Goal: Navigation & Orientation: Find specific page/section

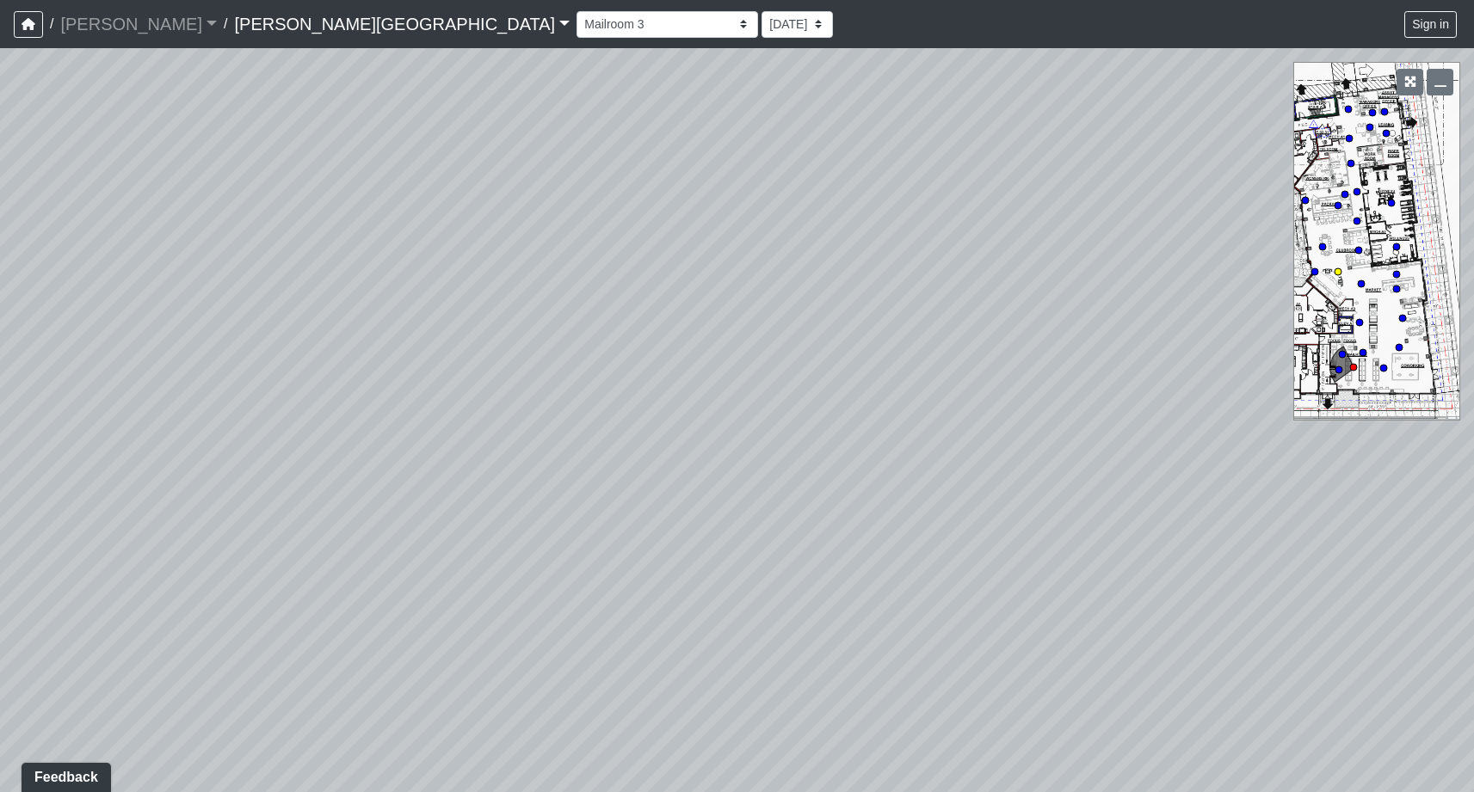
click at [1339, 273] on circle at bounding box center [1337, 271] width 7 height 7
click at [772, 383] on div "Loading... Mailroom 4 Loading... Market - Market Lounge 3 Loading... TV Seating…" at bounding box center [737, 420] width 1474 height 744
drag, startPoint x: 692, startPoint y: 319, endPoint x: 712, endPoint y: 325, distance: 21.5
click at [712, 325] on div "Loading... Mailroom 4 Loading... Market - Market Lounge 3 Loading... TV Seating…" at bounding box center [737, 420] width 1474 height 744
drag, startPoint x: 715, startPoint y: 582, endPoint x: 826, endPoint y: 566, distance: 112.1
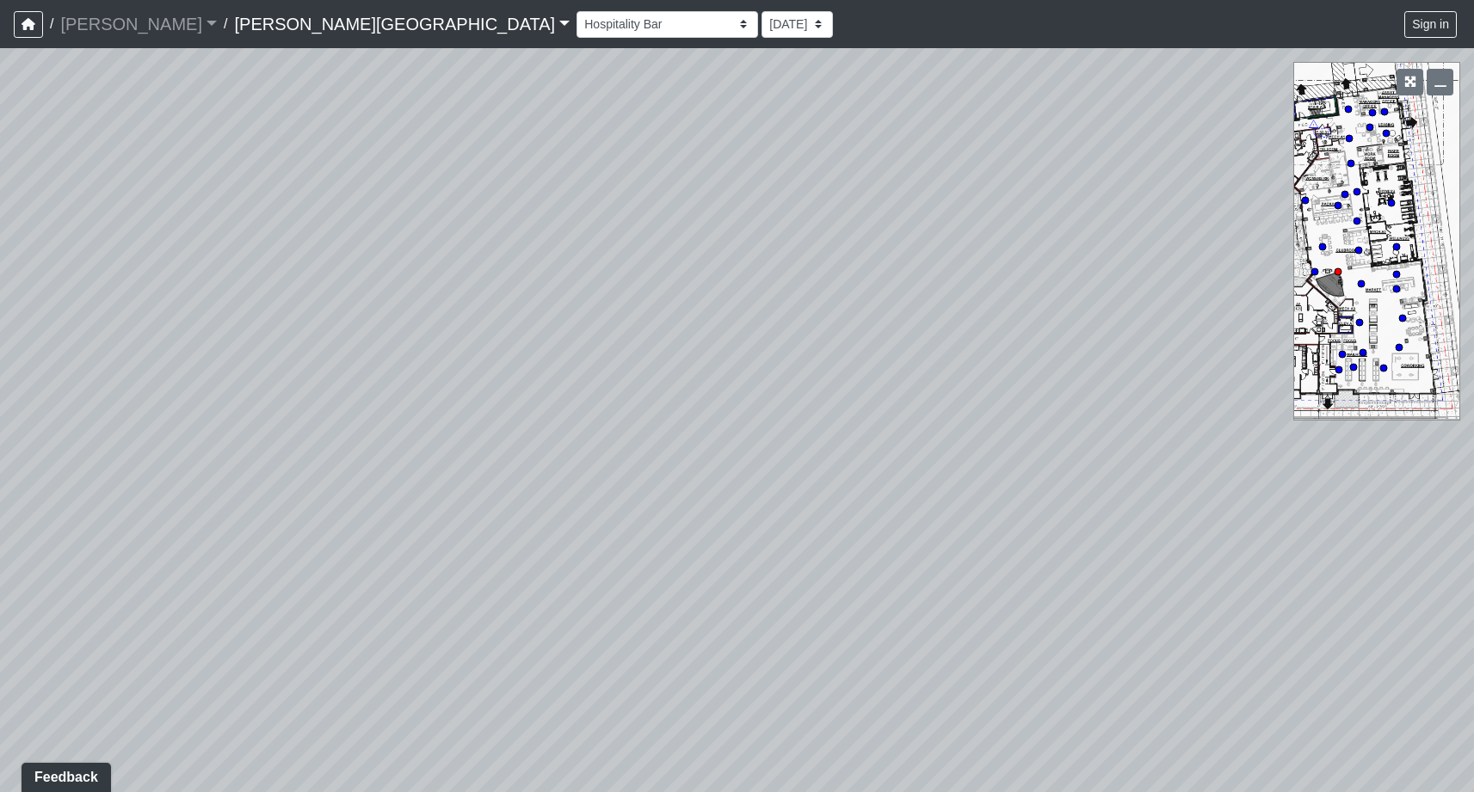
click at [826, 566] on div "Loading... Mailroom 4 Loading... Market - Market Lounge 3 Loading... TV Seating…" at bounding box center [737, 420] width 1474 height 744
click at [826, 287] on div "Loading... Mailroom 4 Loading... Market - Market Lounge 3 Loading... TV Seating…" at bounding box center [737, 420] width 1474 height 744
click at [841, 313] on div "Loading... Mailroom 4 Loading... Market - Market Lounge 3 Loading... TV Seating…" at bounding box center [737, 420] width 1474 height 744
drag, startPoint x: 841, startPoint y: 313, endPoint x: 803, endPoint y: 339, distance: 45.8
click at [803, 339] on div "Loading... Mailroom 4 Loading... Market - Market Lounge 3 Loading... TV Seating…" at bounding box center [737, 420] width 1474 height 744
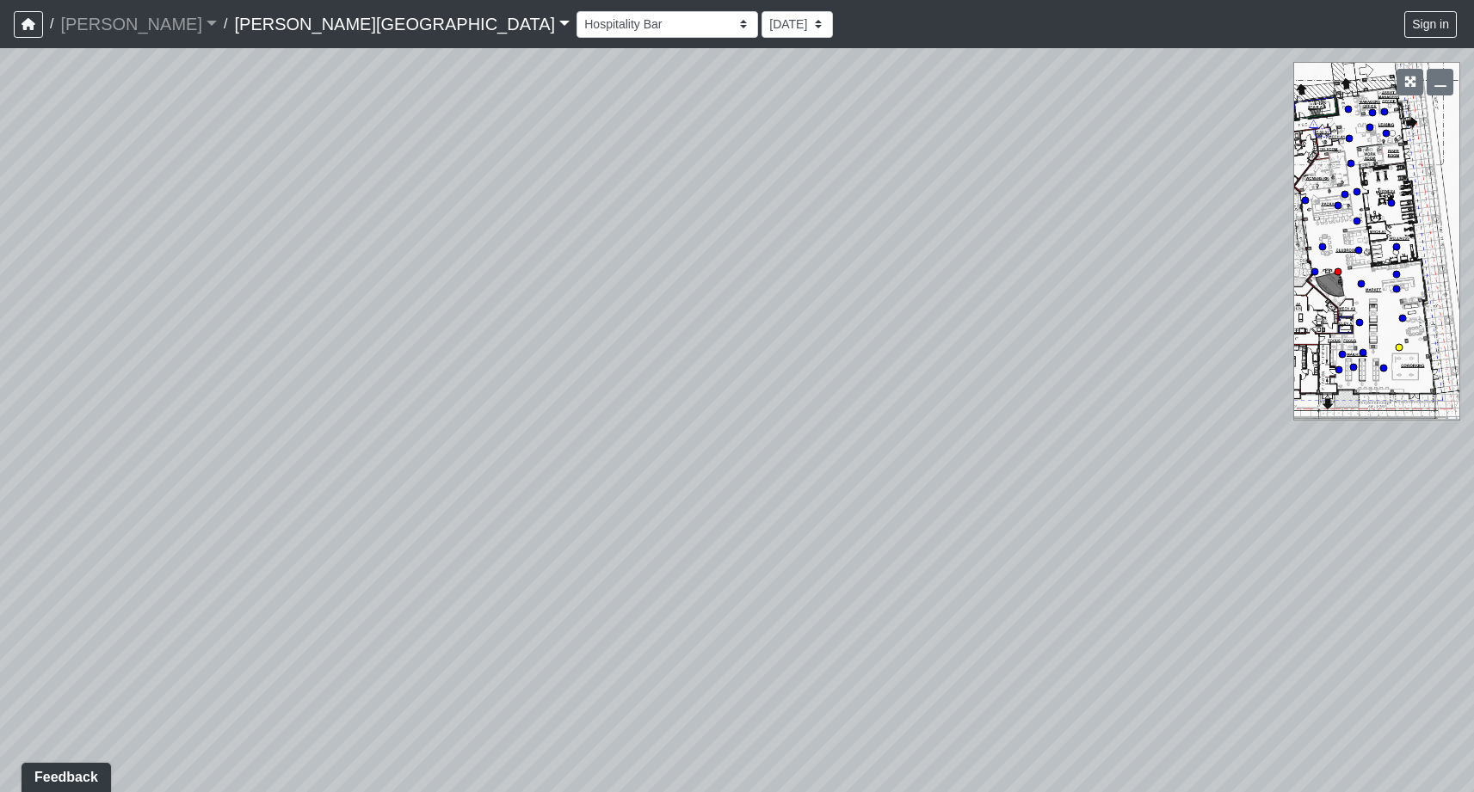
click at [1399, 347] on circle at bounding box center [1399, 347] width 7 height 7
select select "s8G2UFdYkfqv77tSwsqNr7"
drag, startPoint x: 1234, startPoint y: 486, endPoint x: 313, endPoint y: 389, distance: 925.7
click at [313, 389] on div "Loading... Mailroom 4 Loading... Market - Market Lounge 3 Loading... TV Seating…" at bounding box center [737, 420] width 1474 height 744
drag, startPoint x: 1051, startPoint y: 436, endPoint x: 48, endPoint y: 373, distance: 1004.4
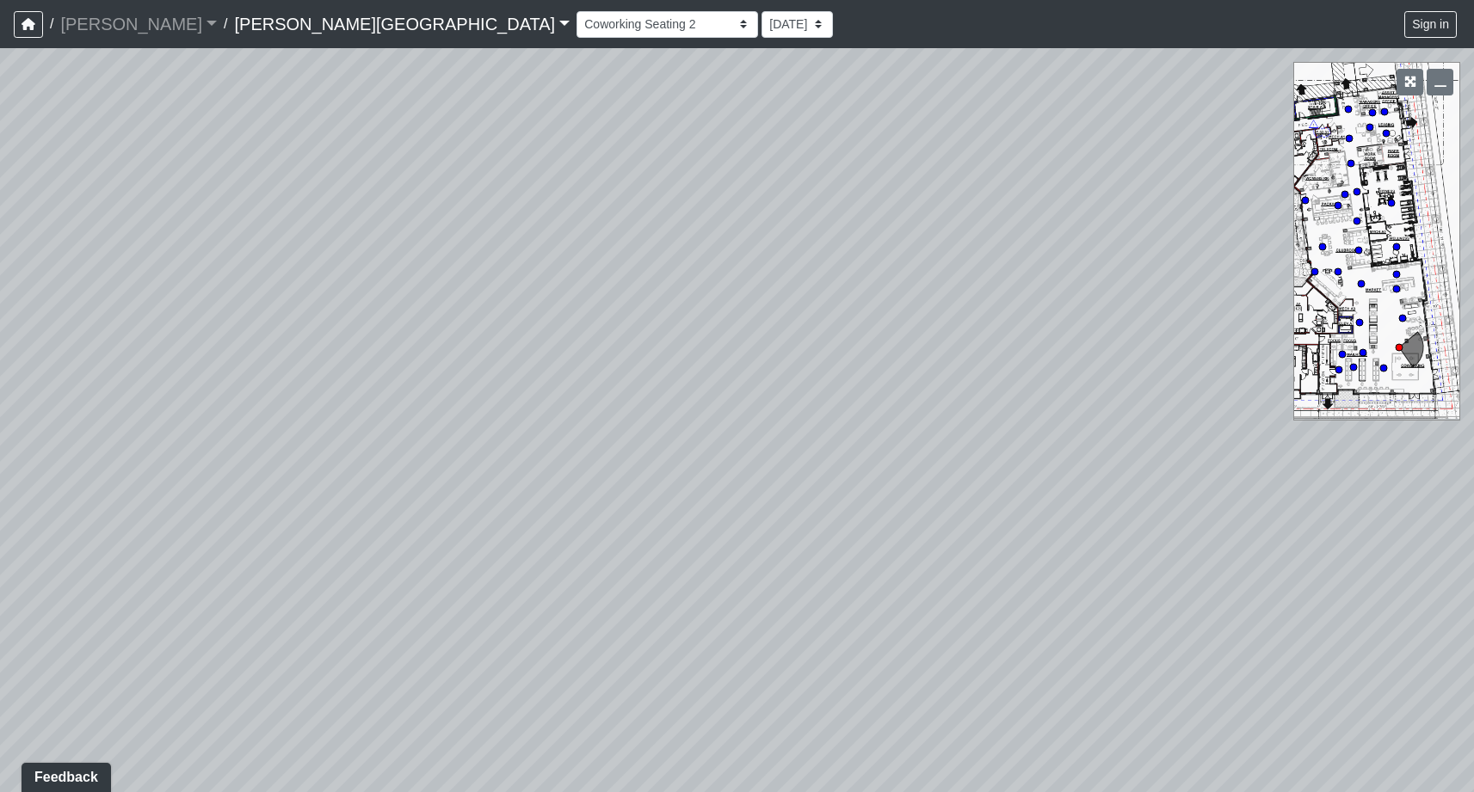
click at [33, 375] on div "Loading... Mailroom 4 Loading... Market - Market Lounge 3 Loading... TV Seating…" at bounding box center [737, 420] width 1474 height 744
drag, startPoint x: 994, startPoint y: 395, endPoint x: 311, endPoint y: 395, distance: 683.2
click at [311, 395] on div "Loading... Mailroom 4 Loading... Market - Market Lounge 3 Loading... TV Seating…" at bounding box center [737, 420] width 1474 height 744
drag, startPoint x: 1148, startPoint y: 595, endPoint x: 759, endPoint y: 551, distance: 391.5
click at [759, 551] on div "Loading... Mailroom 4 Loading... Market - Market Lounge 3 Loading... TV Seating…" at bounding box center [737, 420] width 1474 height 744
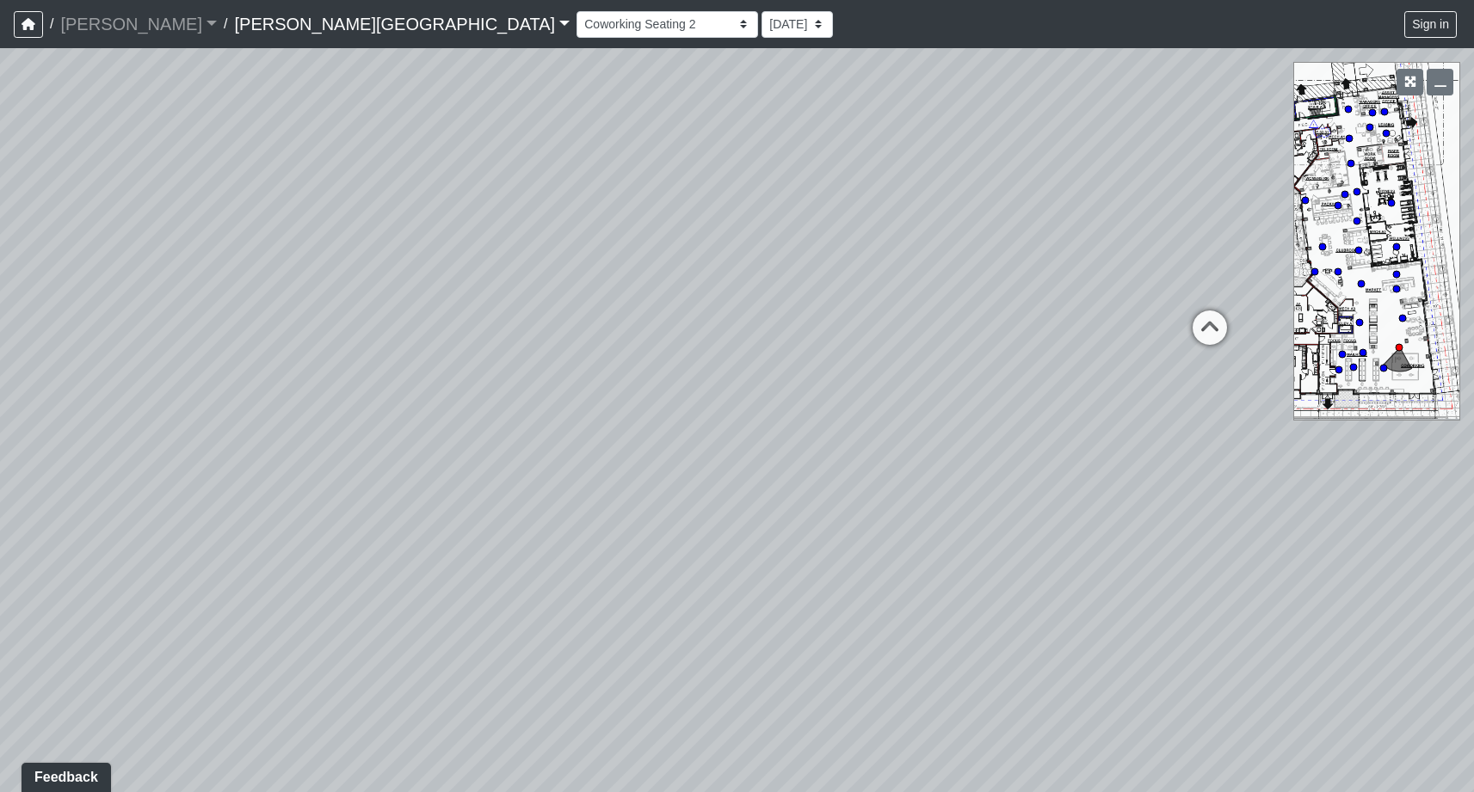
drag, startPoint x: 1090, startPoint y: 398, endPoint x: 927, endPoint y: 352, distance: 169.7
click at [927, 352] on div "Loading... Mailroom 4 Loading... Market - Market Lounge 3 Loading... TV Seating…" at bounding box center [737, 420] width 1474 height 744
drag, startPoint x: 927, startPoint y: 353, endPoint x: 971, endPoint y: 396, distance: 62.1
click at [971, 396] on div "Loading... Mailroom 4 Loading... Market - Market Lounge 3 Loading... TV Seating…" at bounding box center [737, 420] width 1474 height 744
drag, startPoint x: 926, startPoint y: 417, endPoint x: 934, endPoint y: 354, distance: 63.3
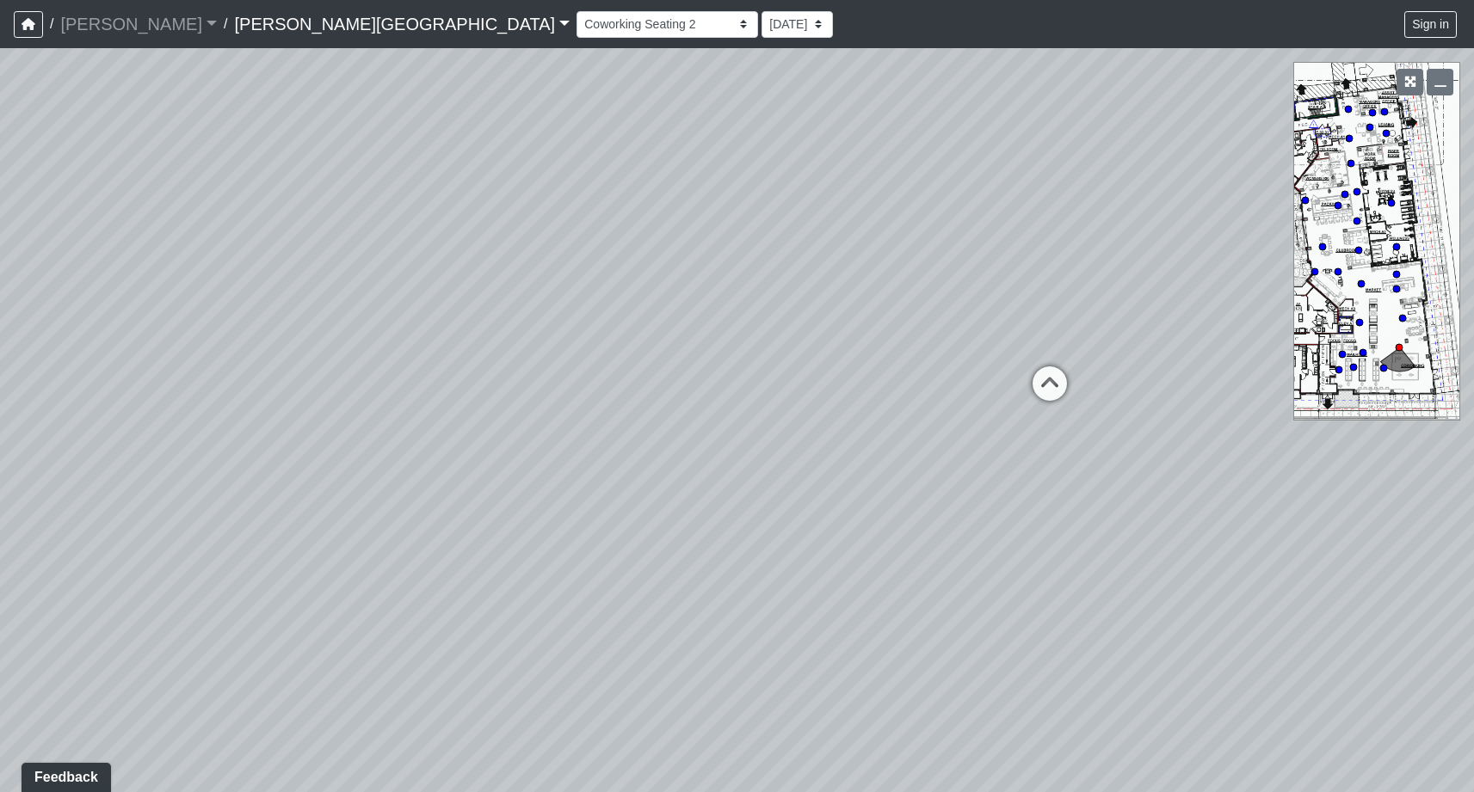
click at [934, 354] on div "Loading... Mailroom 4 Loading... Market - Market Lounge 3 Loading... TV Seating…" at bounding box center [737, 420] width 1474 height 744
drag, startPoint x: 934, startPoint y: 354, endPoint x: 940, endPoint y: 242, distance: 112.9
click at [940, 242] on div "Loading... Mailroom 4 Loading... Market - Market Lounge 3 Loading... TV Seating…" at bounding box center [737, 420] width 1474 height 744
drag, startPoint x: 1013, startPoint y: 226, endPoint x: 963, endPoint y: 394, distance: 175.0
click at [963, 394] on div "Loading... Mailroom 4 Loading... Market - Market Lounge 3 Loading... TV Seating…" at bounding box center [737, 420] width 1474 height 744
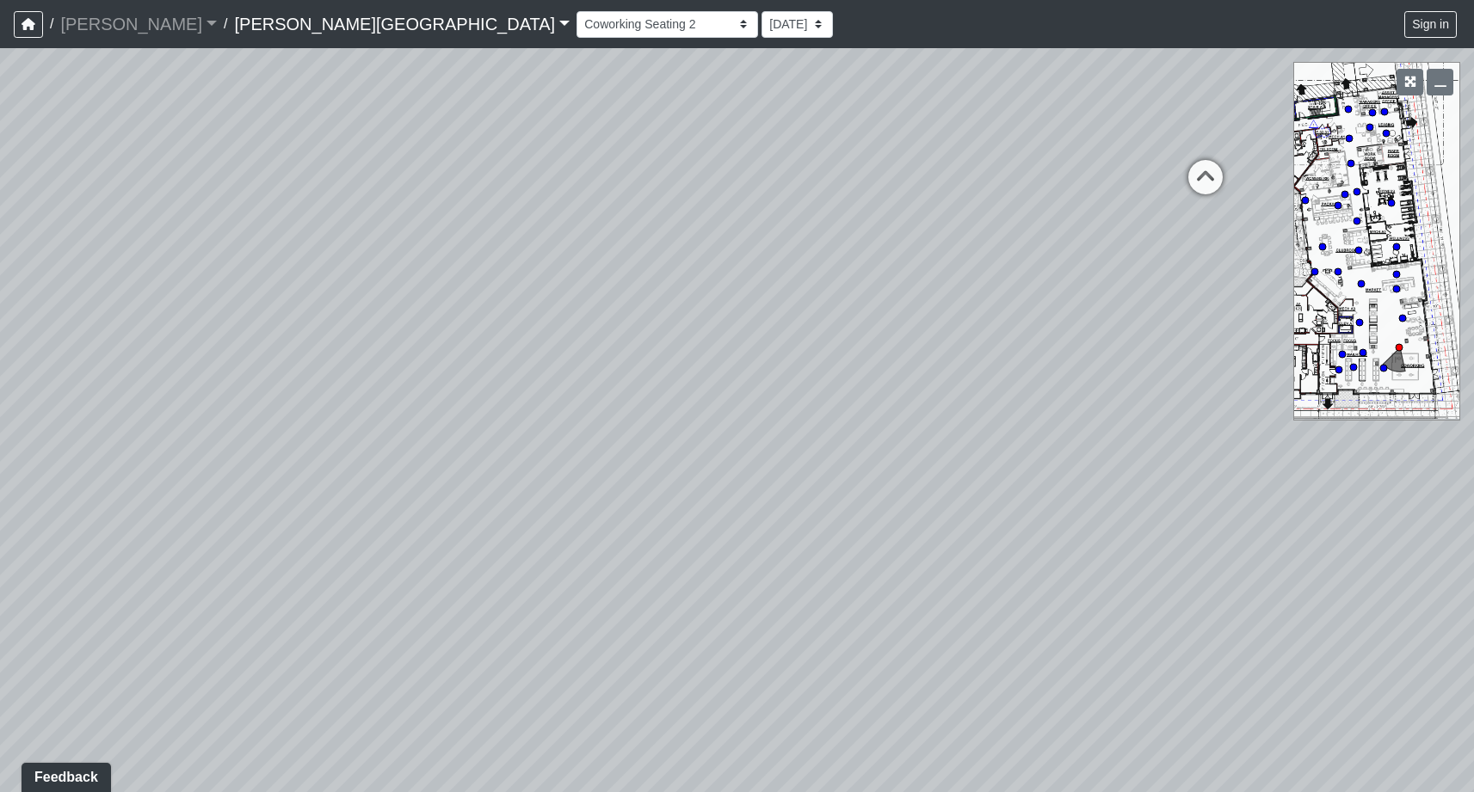
drag, startPoint x: 963, startPoint y: 394, endPoint x: 795, endPoint y: 407, distance: 168.3
click at [795, 407] on div "Loading... Mailroom 4 Loading... Market - Market Lounge 3 Loading... TV Seating…" at bounding box center [737, 420] width 1474 height 744
